Goal: Information Seeking & Learning: Learn about a topic

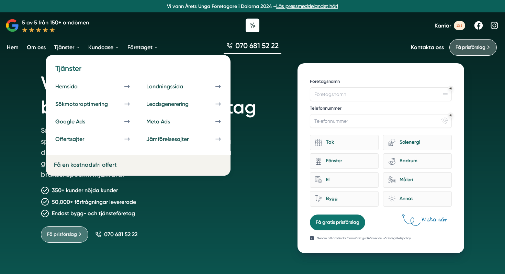
click at [63, 48] on link "Tjänster" at bounding box center [67, 47] width 29 height 18
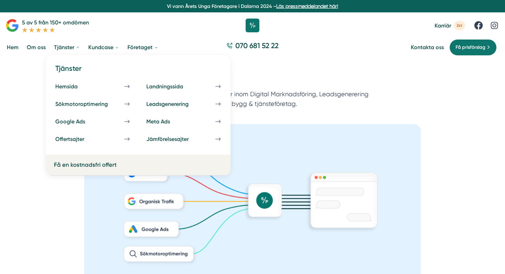
click at [71, 48] on link "Tjänster" at bounding box center [67, 47] width 29 height 18
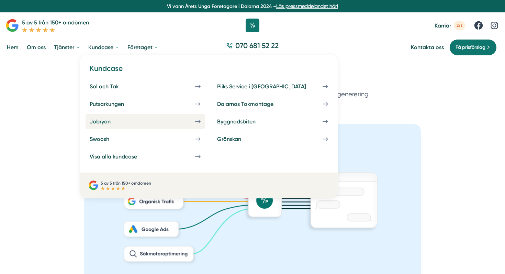
click at [109, 122] on div "Jobryan" at bounding box center [108, 121] width 37 height 7
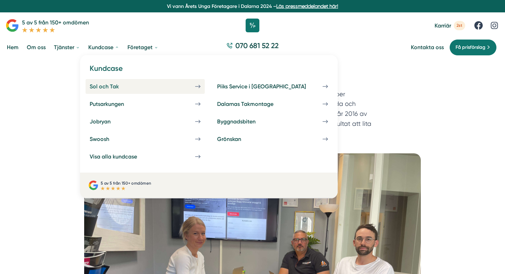
click at [101, 86] on div "Sol och Tak" at bounding box center [113, 86] width 46 height 7
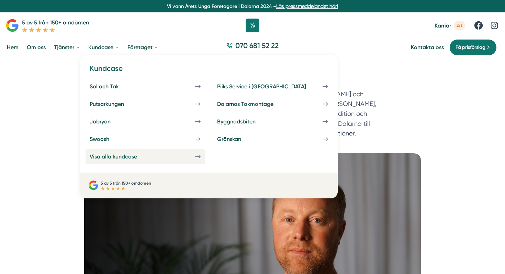
click at [107, 155] on div "Visa alla kundcase" at bounding box center [122, 156] width 64 height 7
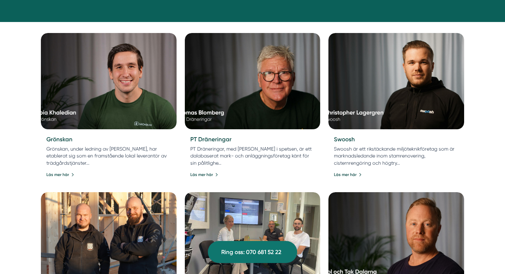
scroll to position [283, 0]
